Goal: Task Accomplishment & Management: Manage account settings

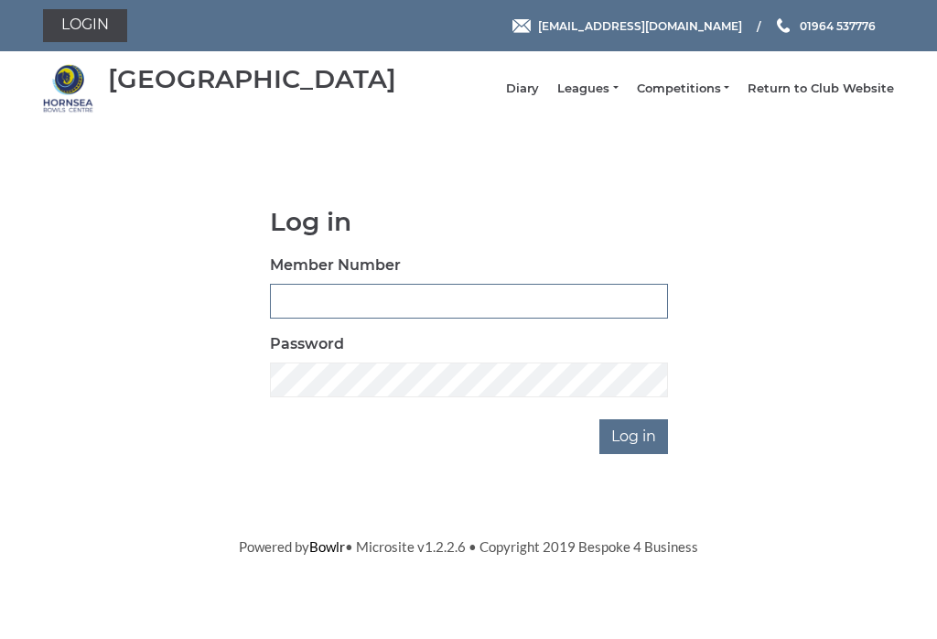
click at [302, 318] on input "Member Number" at bounding box center [469, 301] width 398 height 35
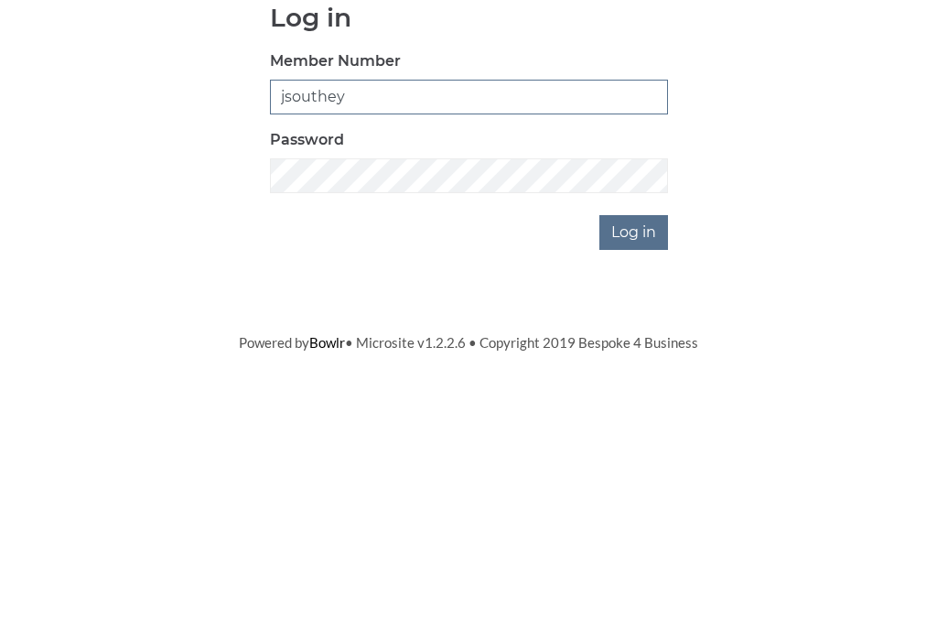
click at [383, 284] on input "jsouthey" at bounding box center [469, 301] width 398 height 35
type input "j"
type input "1112"
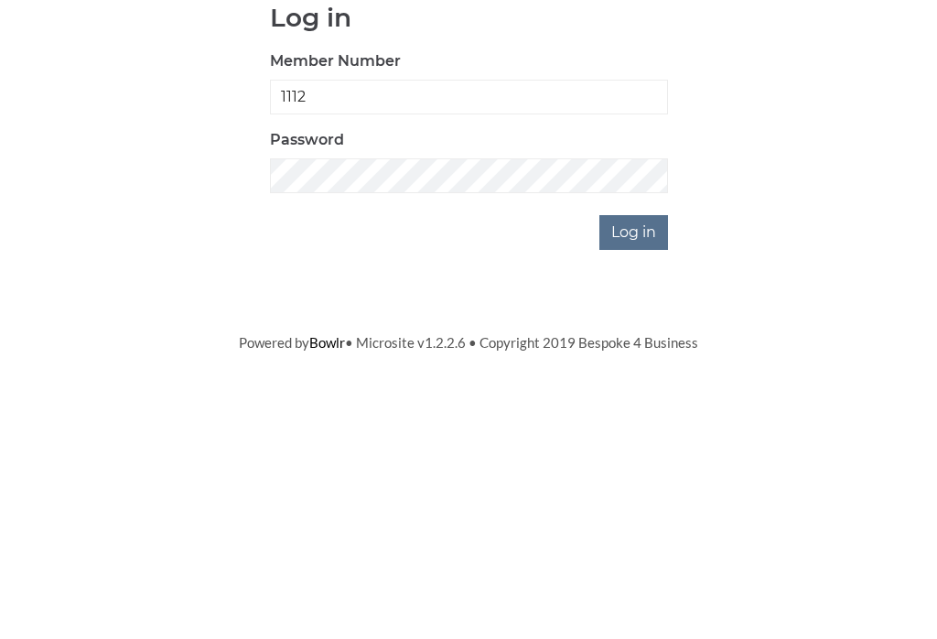
click at [646, 419] on input "Log in" at bounding box center [633, 436] width 69 height 35
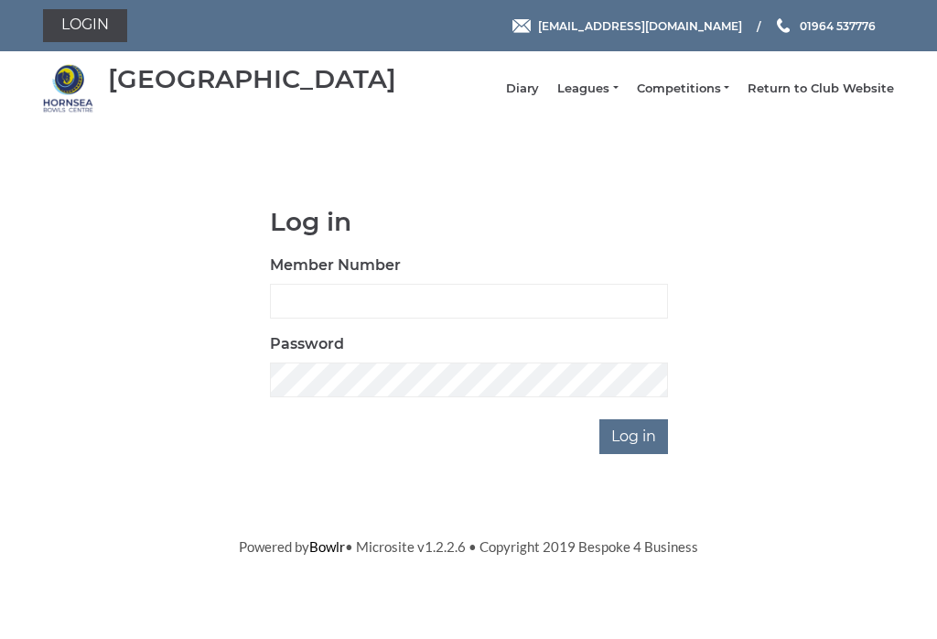
scroll to position [147, 0]
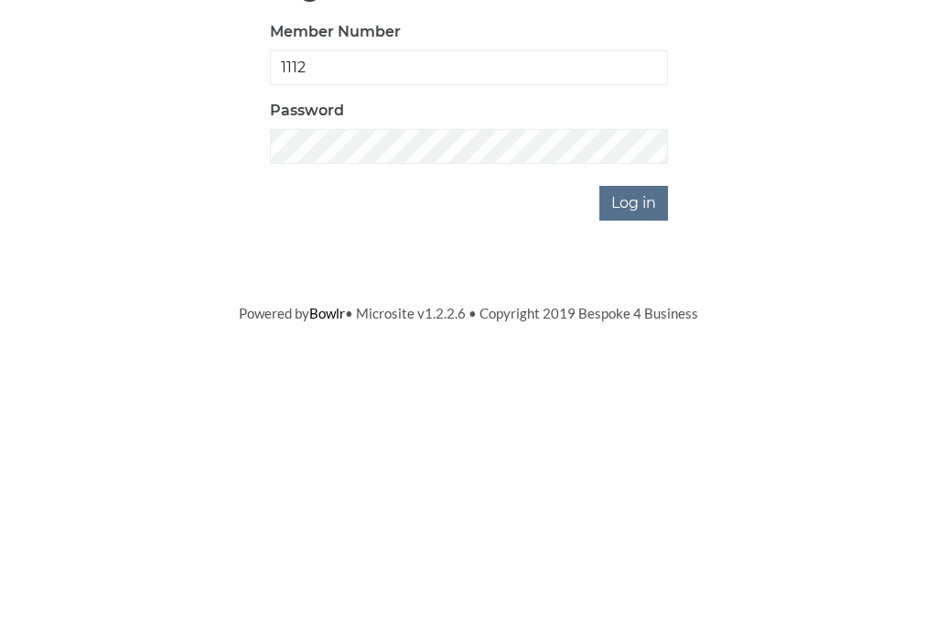
type input "1112"
click at [637, 419] on input "Log in" at bounding box center [633, 436] width 69 height 35
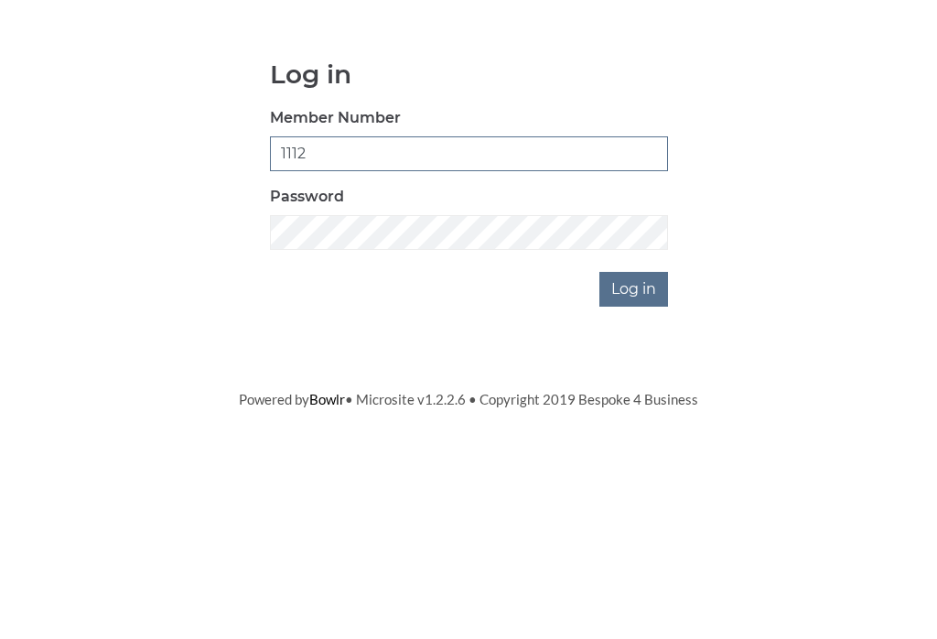
type input "1112"
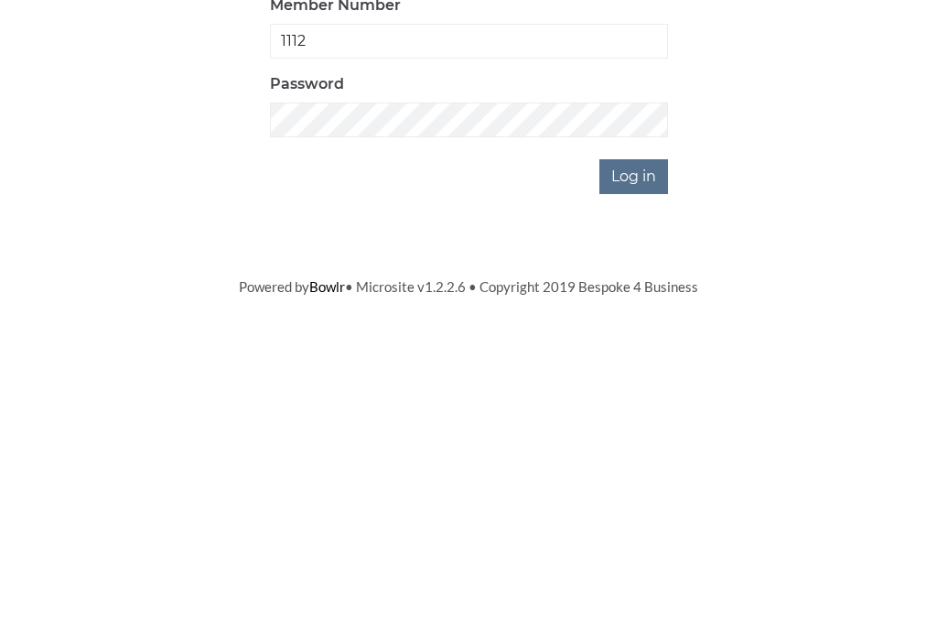
click at [649, 419] on input "Log in" at bounding box center [633, 436] width 69 height 35
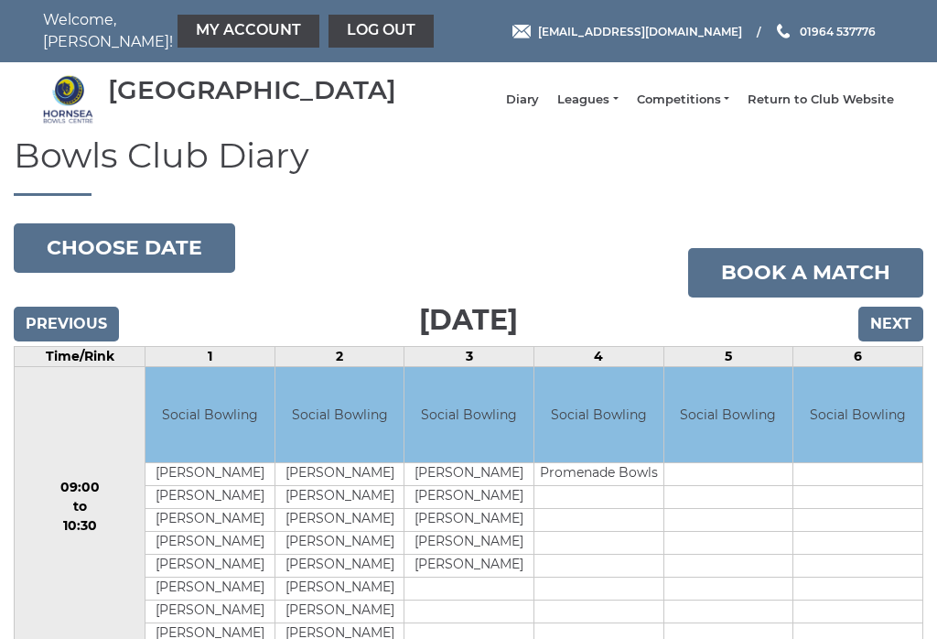
click at [850, 288] on link "Book a match" at bounding box center [805, 272] width 235 height 49
click at [896, 338] on input "Next" at bounding box center [890, 324] width 65 height 35
click at [215, 35] on link "My Account" at bounding box center [249, 31] width 142 height 33
